Goal: Complete application form

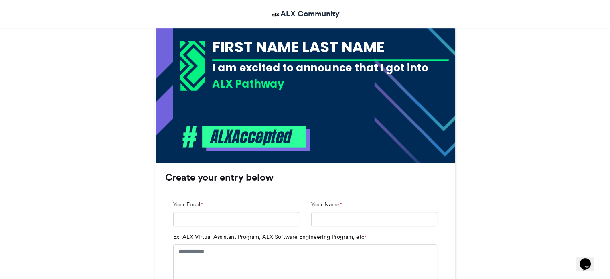
scroll to position [438, 0]
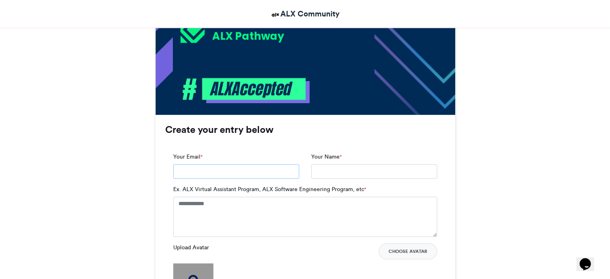
click at [238, 172] on input "Your Email *" at bounding box center [236, 171] width 126 height 14
type input "**********"
click at [192, 202] on textarea "Ex. ALX Virtual Assistant Program, ALX Software Engineering Program, etc *" at bounding box center [305, 217] width 264 height 40
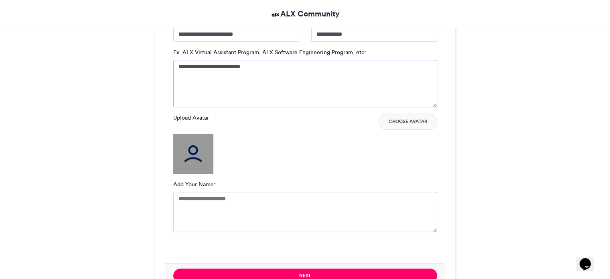
scroll to position [603, 0]
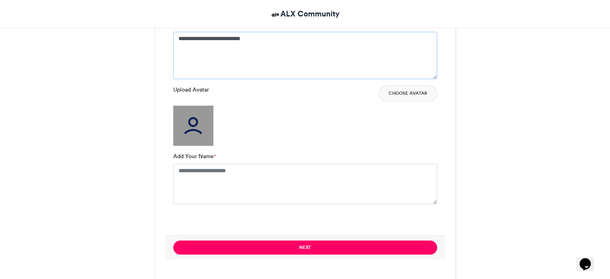
type textarea "**********"
click at [201, 174] on textarea "Add Your Name *" at bounding box center [305, 184] width 264 height 40
type textarea "**********"
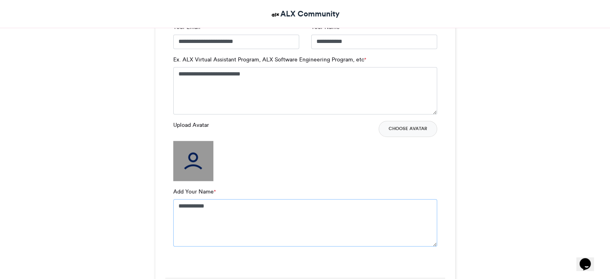
scroll to position [569, 0]
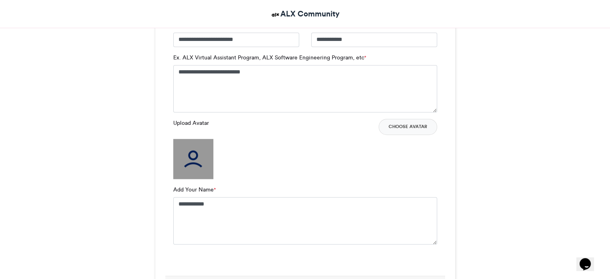
click at [202, 155] on img at bounding box center [193, 159] width 40 height 40
click at [192, 122] on label "Upload Avatar" at bounding box center [191, 123] width 36 height 8
click at [408, 125] on button "Choose Avatar" at bounding box center [408, 127] width 59 height 16
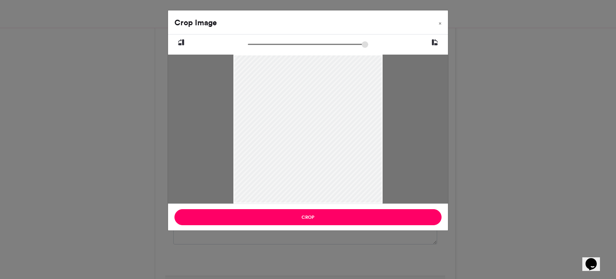
drag, startPoint x: 256, startPoint y: 132, endPoint x: 261, endPoint y: 107, distance: 25.8
click at [261, 107] on div at bounding box center [307, 115] width 149 height 178
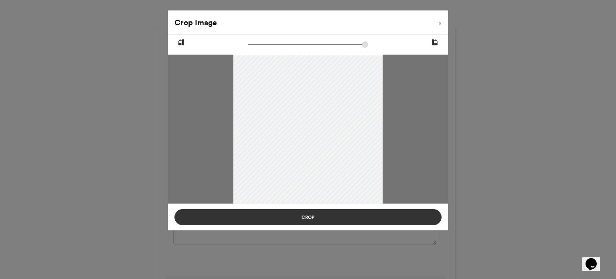
click at [316, 217] on button "Crop" at bounding box center [307, 217] width 267 height 16
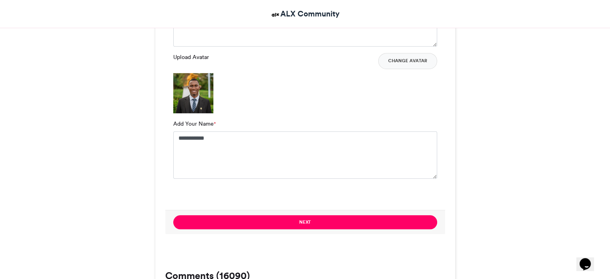
scroll to position [634, 0]
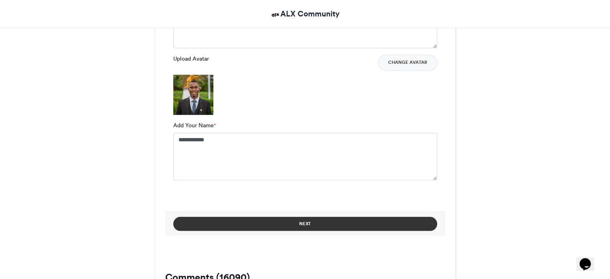
click at [321, 224] on button "Next" at bounding box center [305, 224] width 264 height 14
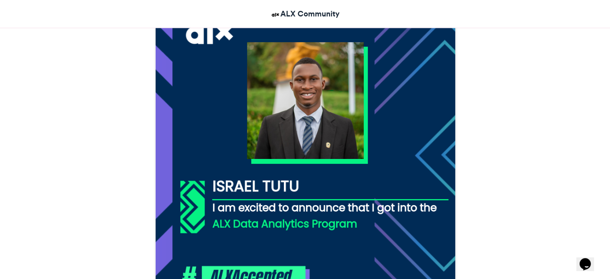
scroll to position [337, 0]
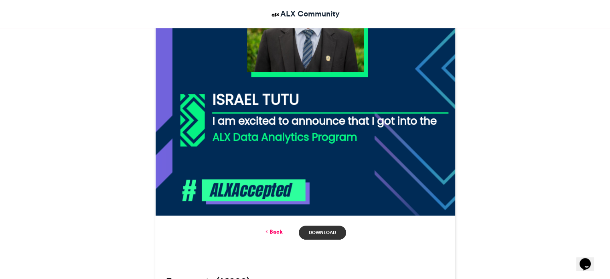
click at [326, 234] on link "Download" at bounding box center [322, 232] width 47 height 14
